Goal: Find specific page/section: Find specific page/section

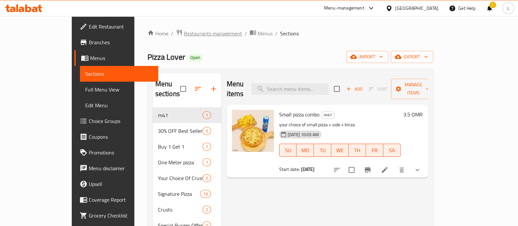
click at [184, 32] on span "Restaurants management" at bounding box center [213, 33] width 58 height 8
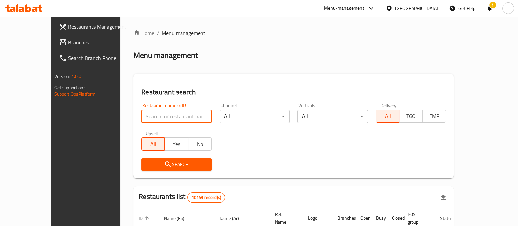
click at [183, 118] on input "search" at bounding box center [176, 116] width 70 height 13
type input "khana"
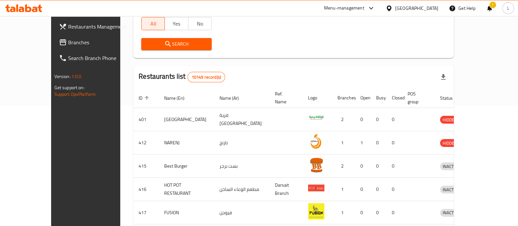
scroll to position [121, 0]
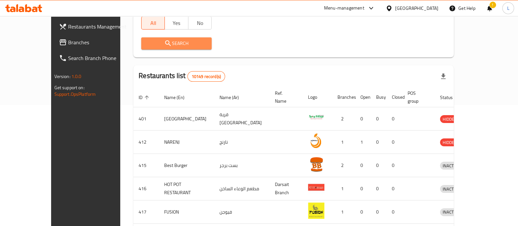
click at [151, 47] on span "Search" at bounding box center [176, 43] width 60 height 8
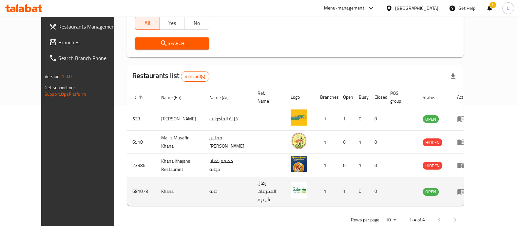
click at [469, 187] on link "enhanced table" at bounding box center [463, 191] width 12 height 8
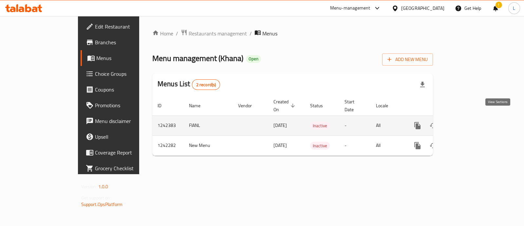
click at [469, 121] on icon "enhanced table" at bounding box center [465, 125] width 8 height 8
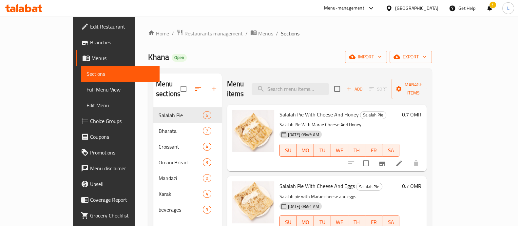
click at [184, 35] on span "Restaurants management" at bounding box center [213, 33] width 58 height 8
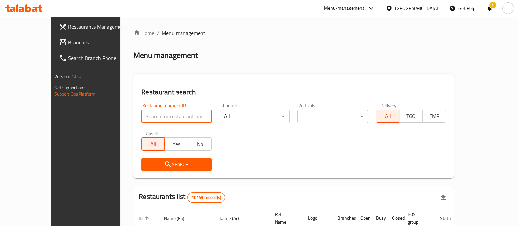
click at [173, 118] on input "search" at bounding box center [176, 116] width 70 height 13
type input "khana"
click at [176, 165] on span "Search" at bounding box center [176, 164] width 60 height 8
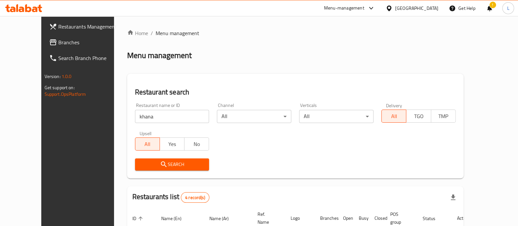
scroll to position [123, 0]
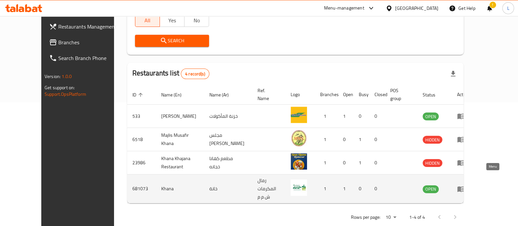
click at [465, 185] on icon "enhanced table" at bounding box center [461, 189] width 8 height 8
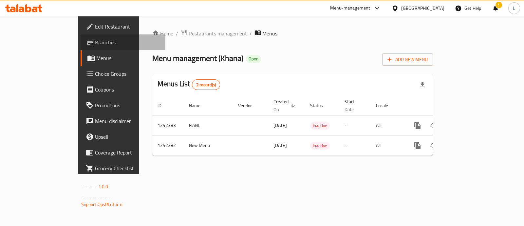
click at [95, 41] on span "Branches" at bounding box center [127, 42] width 65 height 8
